Goal: Transaction & Acquisition: Purchase product/service

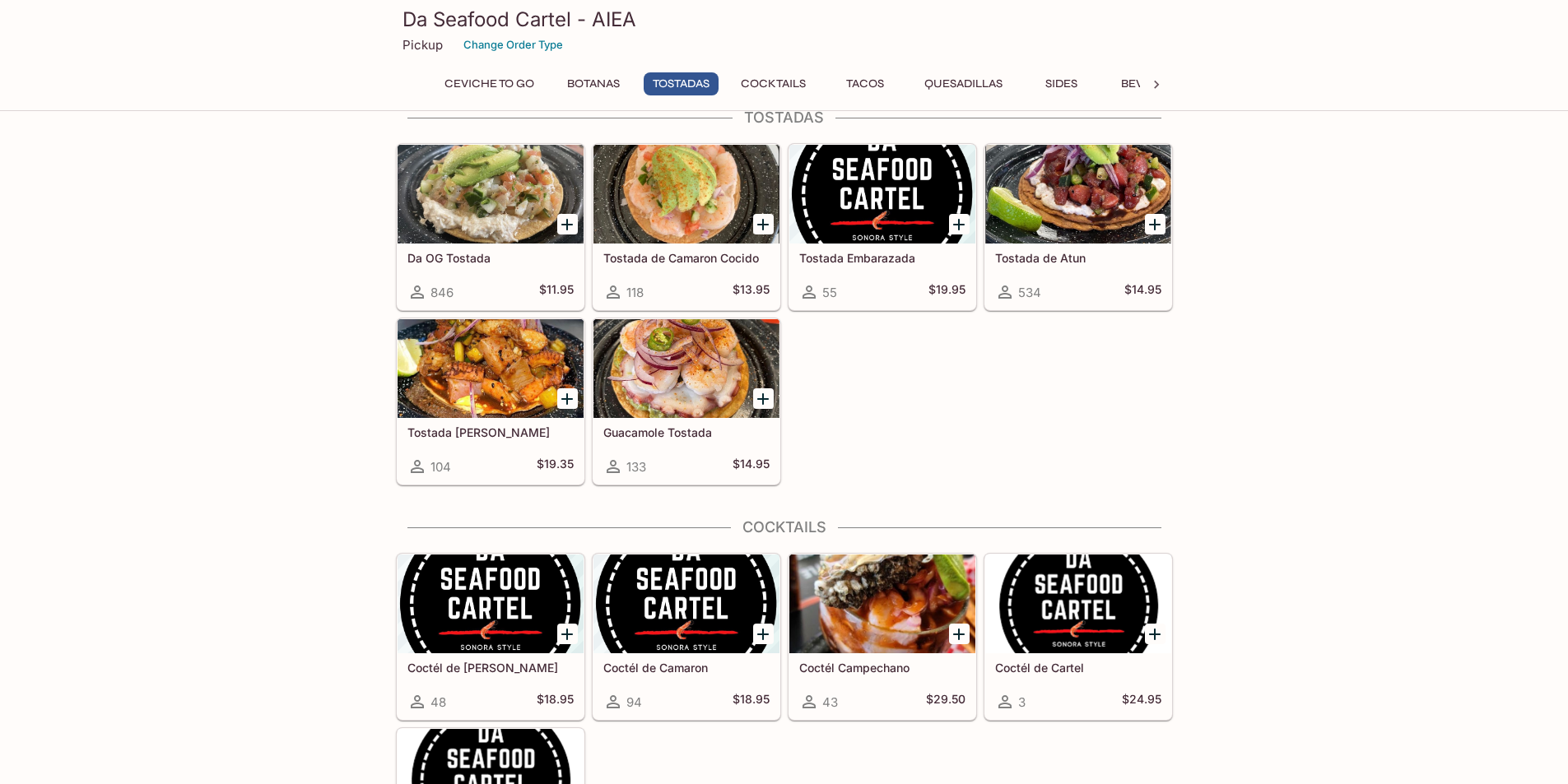
scroll to position [830, 0]
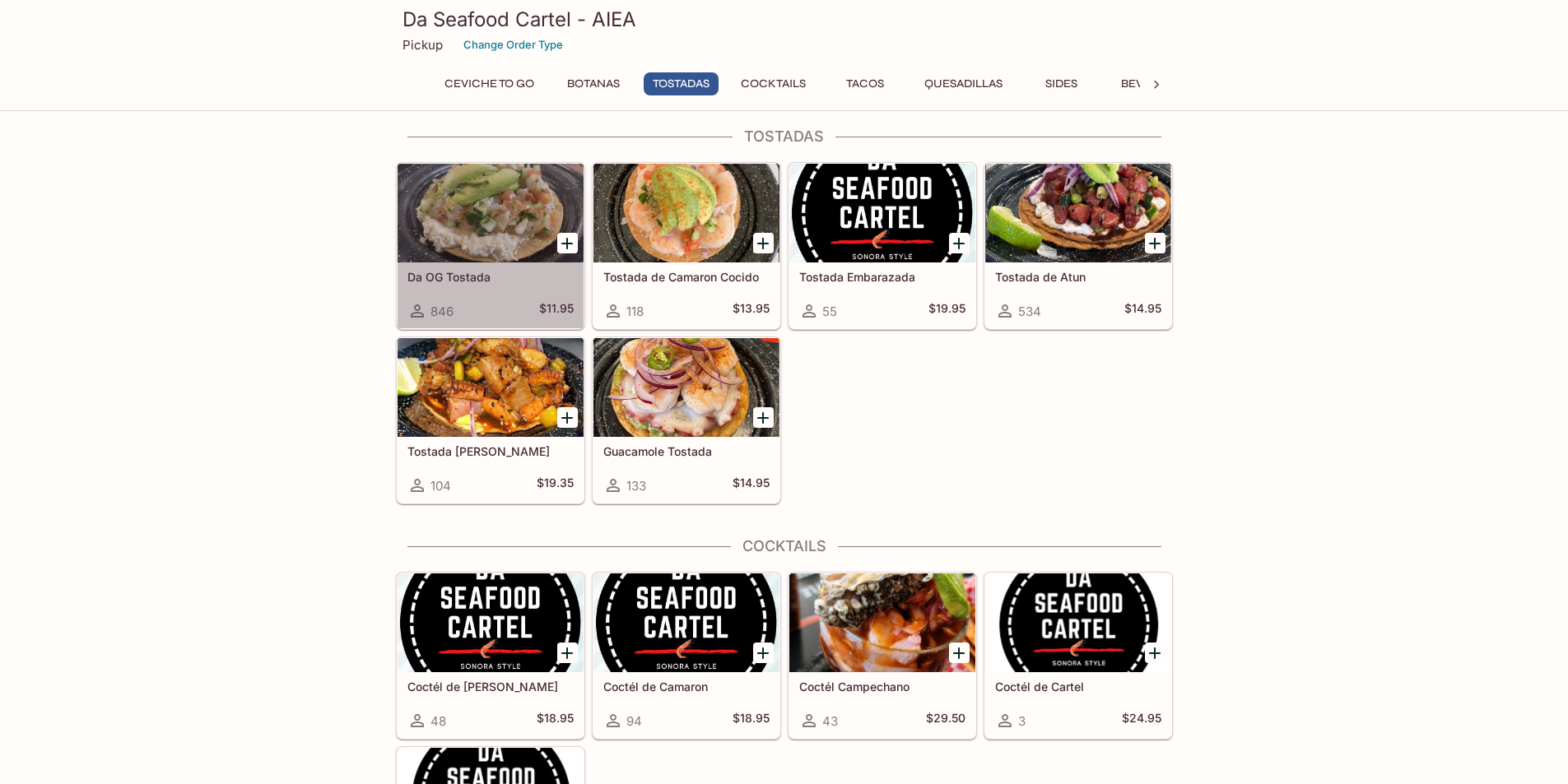
click at [499, 228] on div at bounding box center [491, 213] width 186 height 99
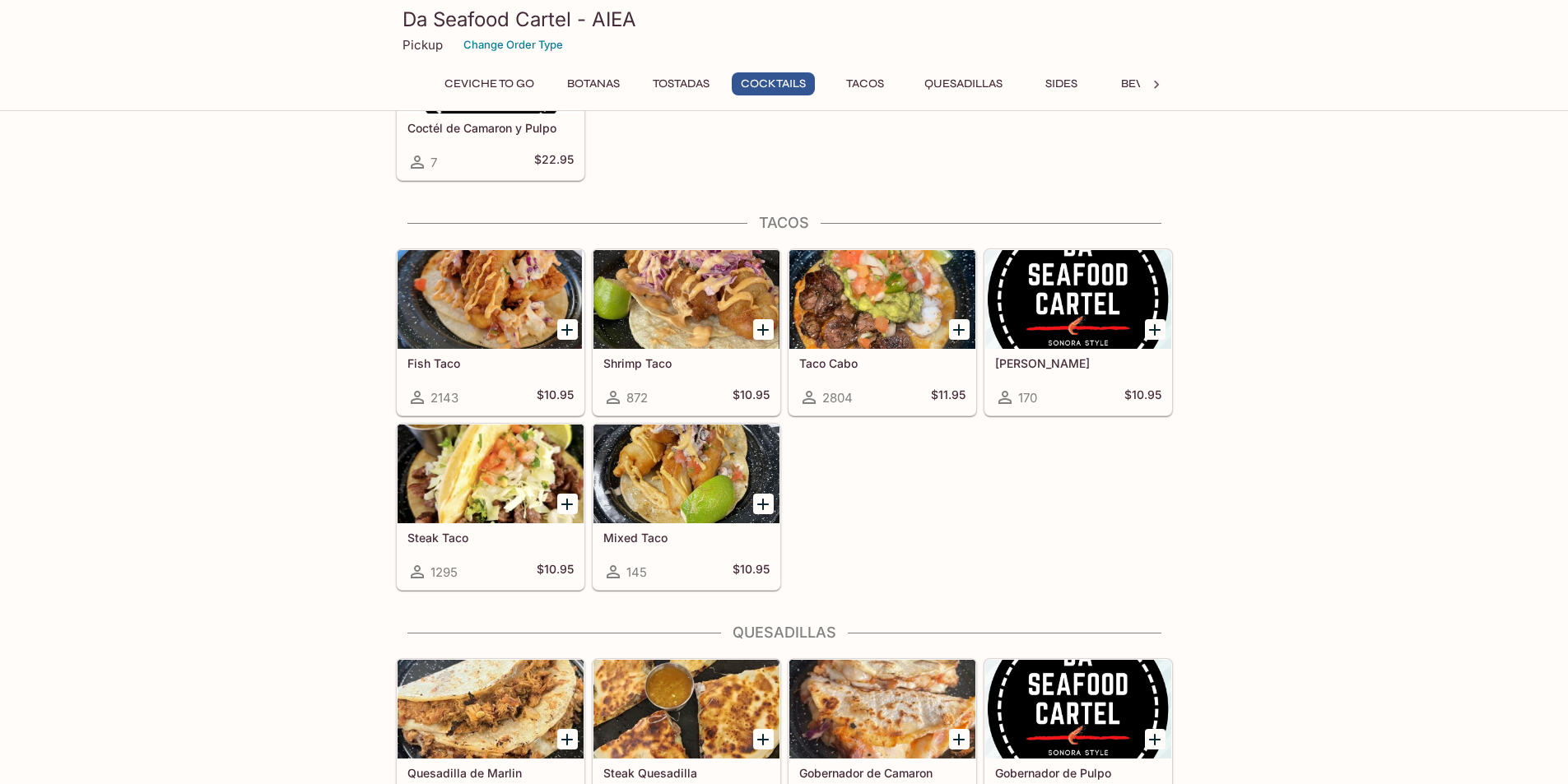
scroll to position [1481, 0]
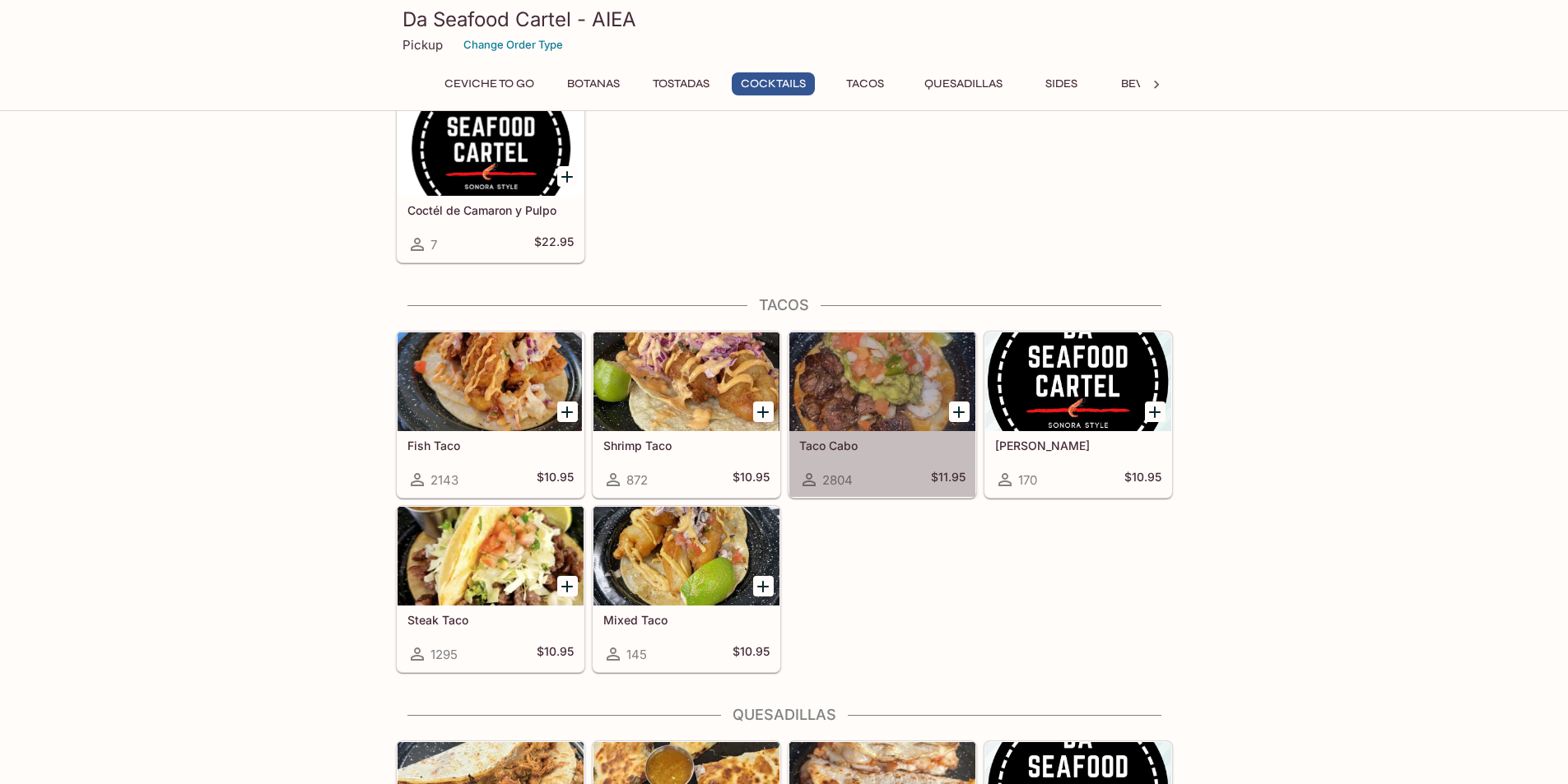
click at [887, 391] on div at bounding box center [883, 382] width 186 height 99
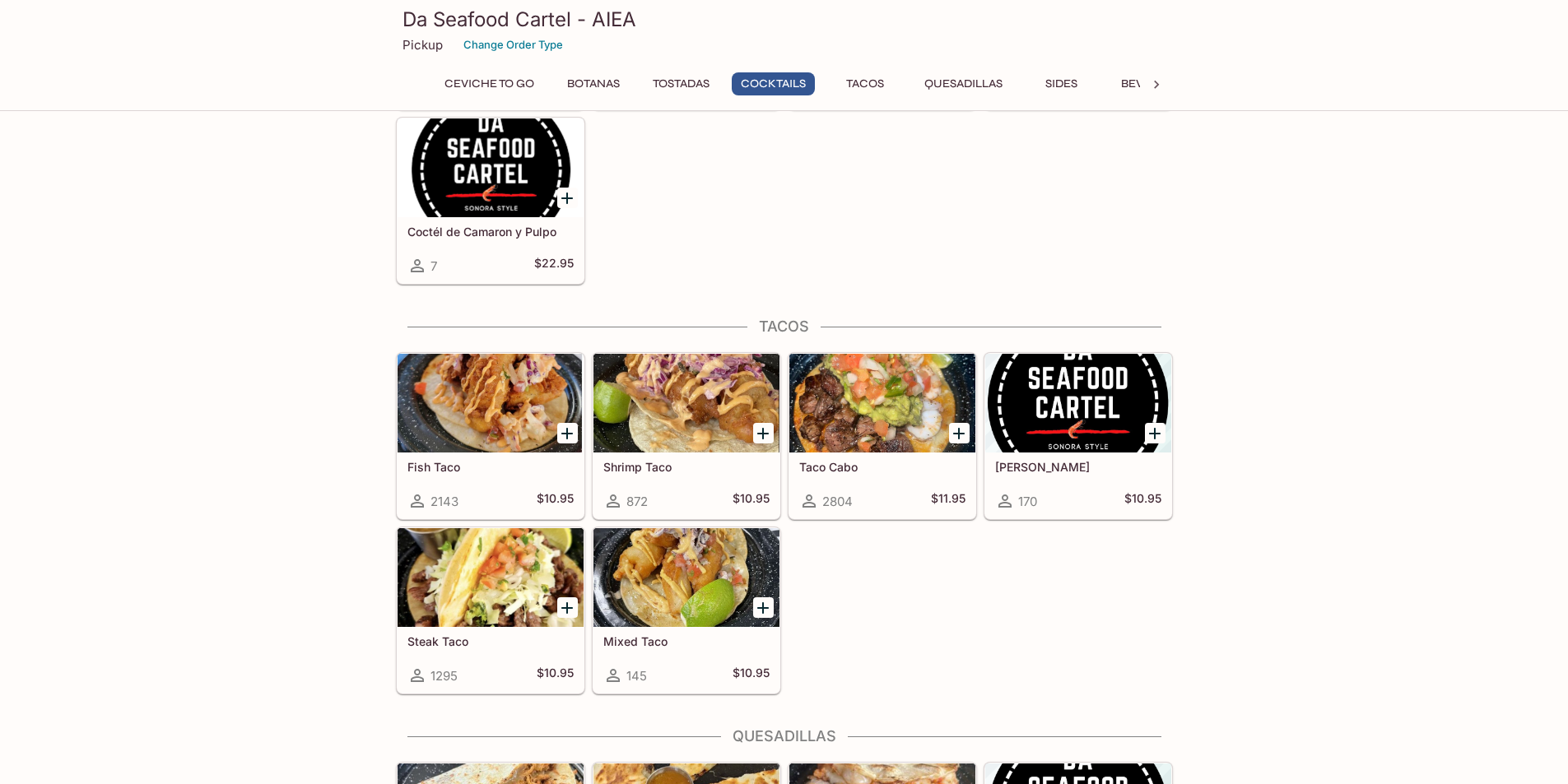
scroll to position [1479, 0]
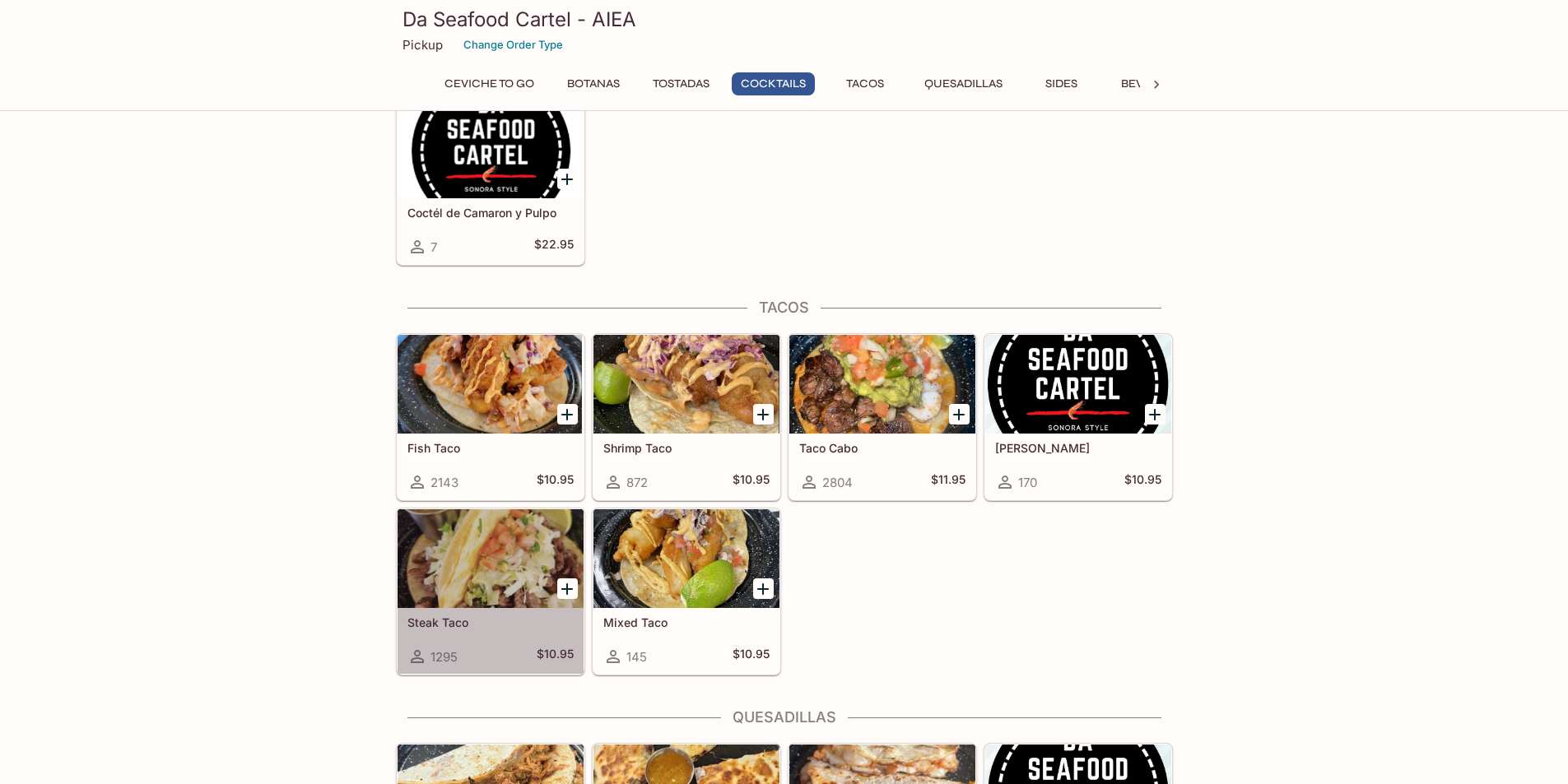
click at [453, 543] on div at bounding box center [491, 558] width 186 height 99
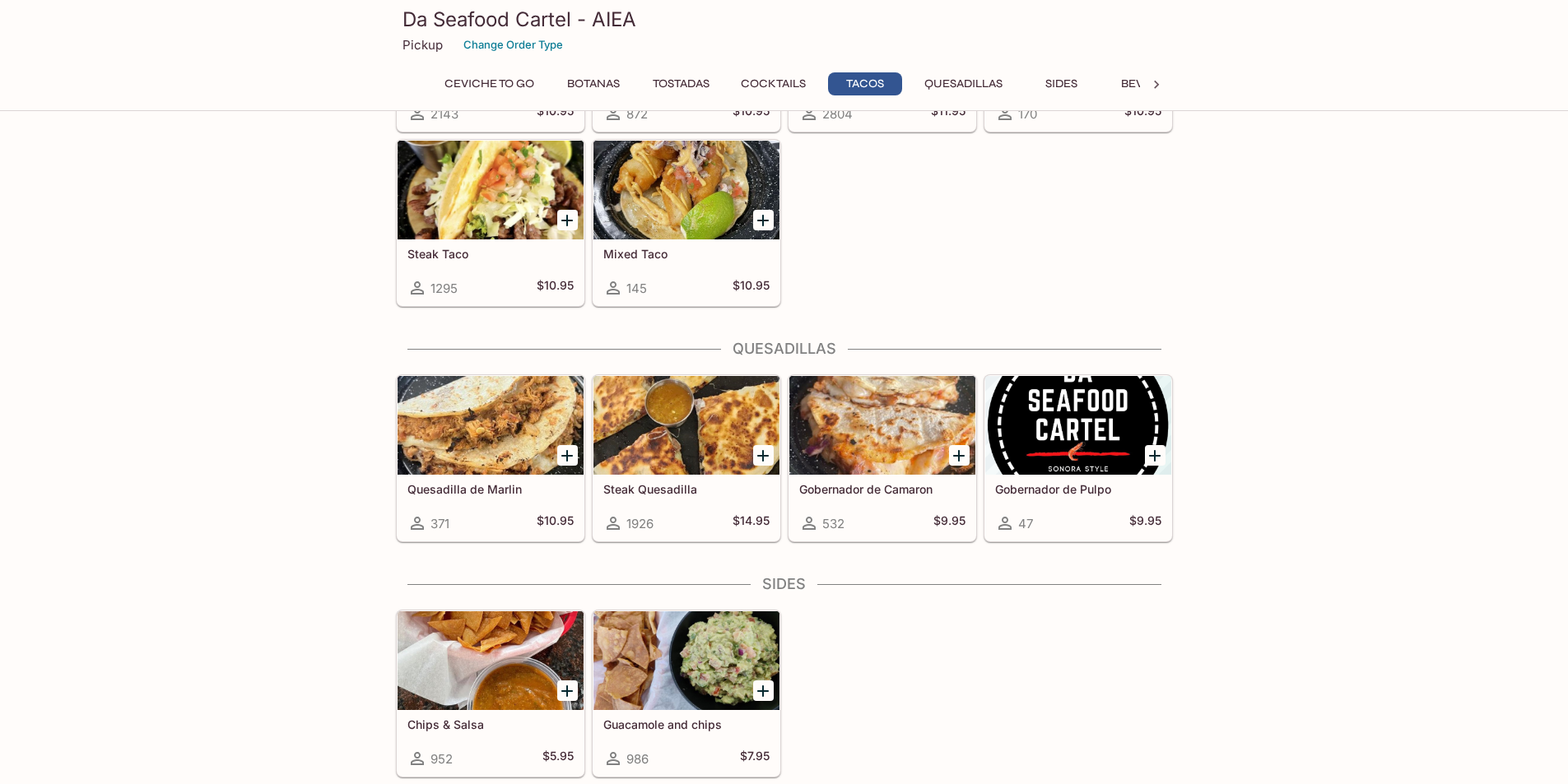
scroll to position [1891, 0]
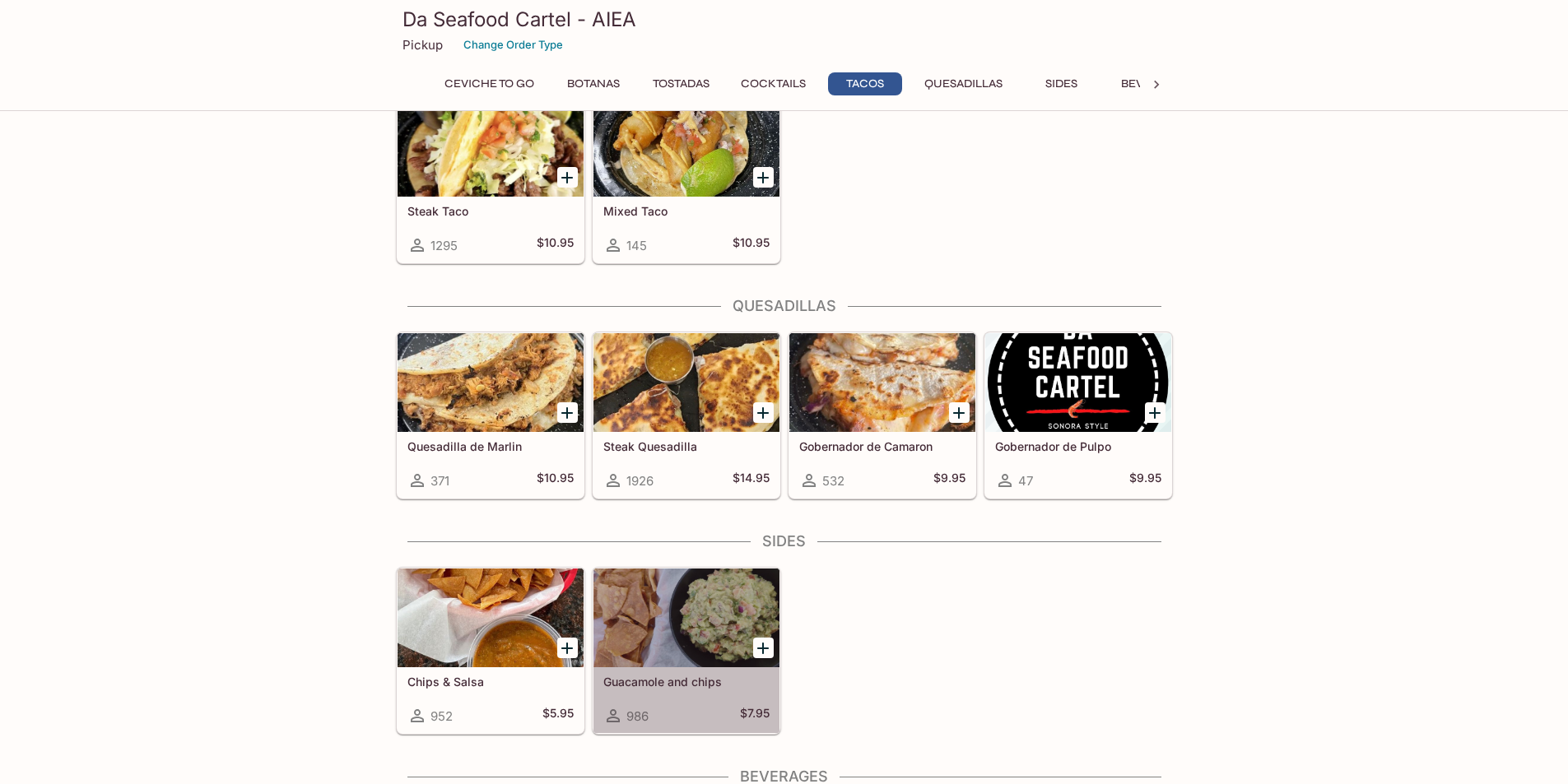
click at [665, 633] on div at bounding box center [686, 618] width 186 height 99
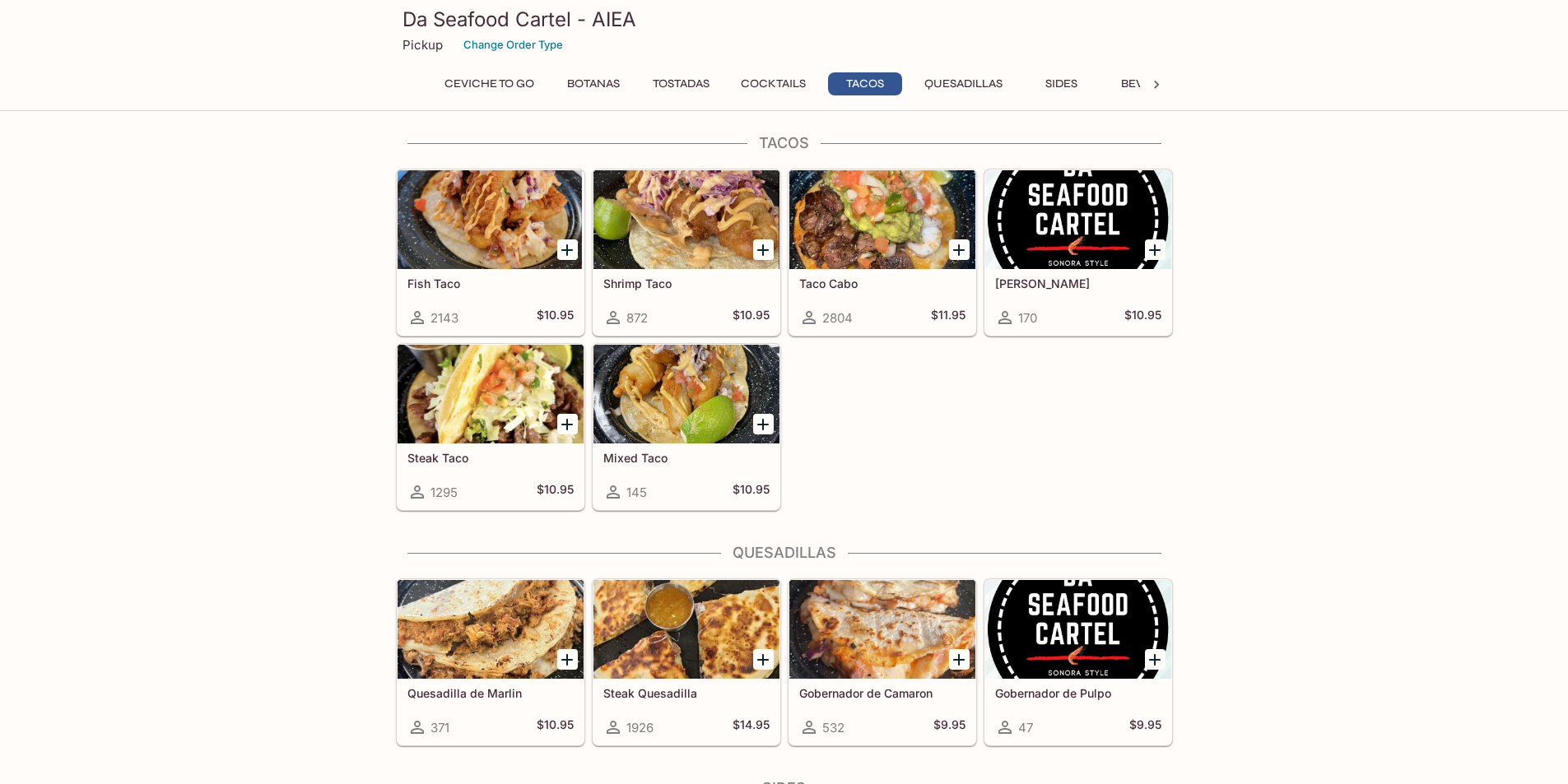
scroll to position [1973, 0]
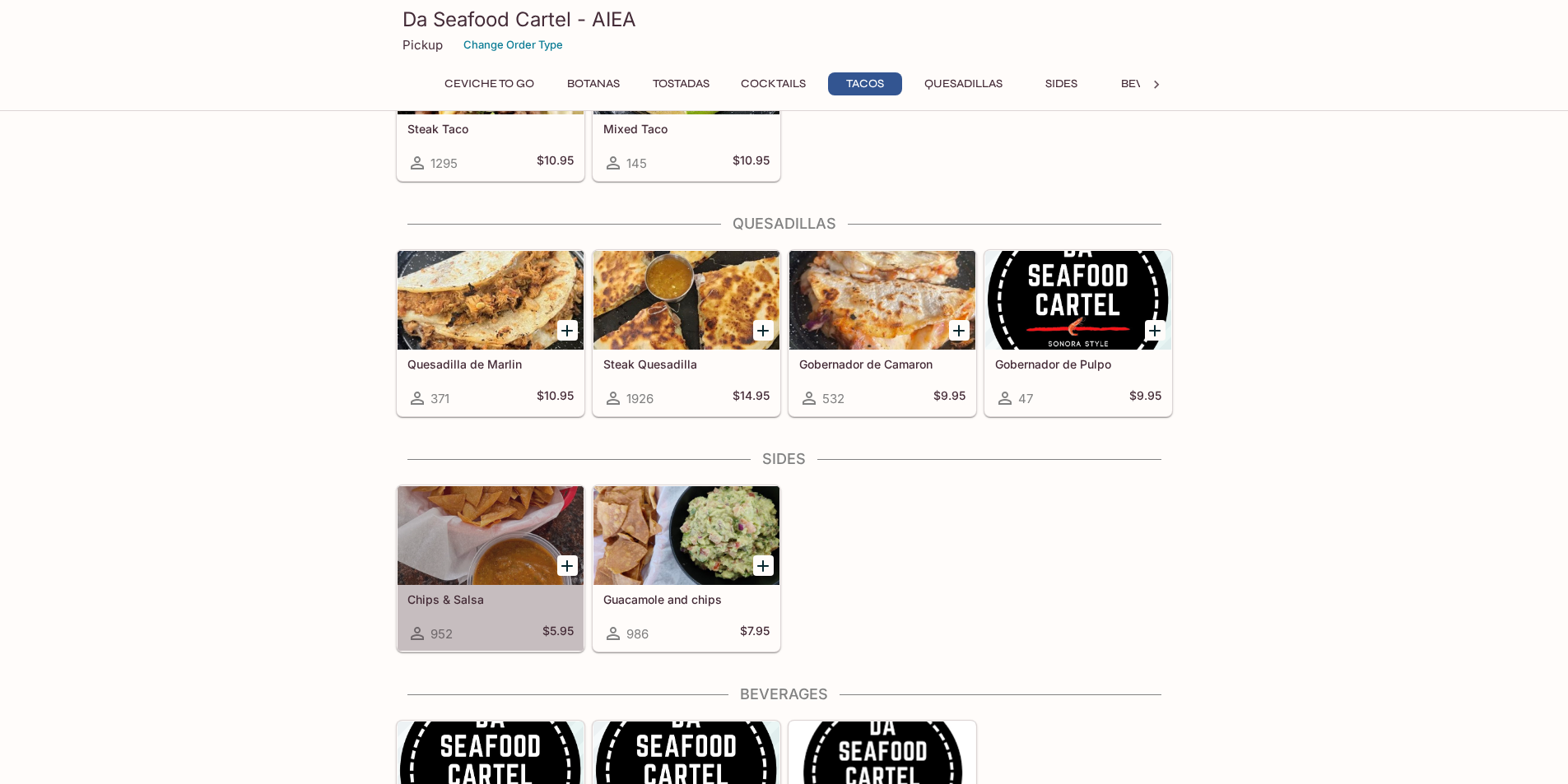
click at [468, 536] on div at bounding box center [491, 535] width 186 height 99
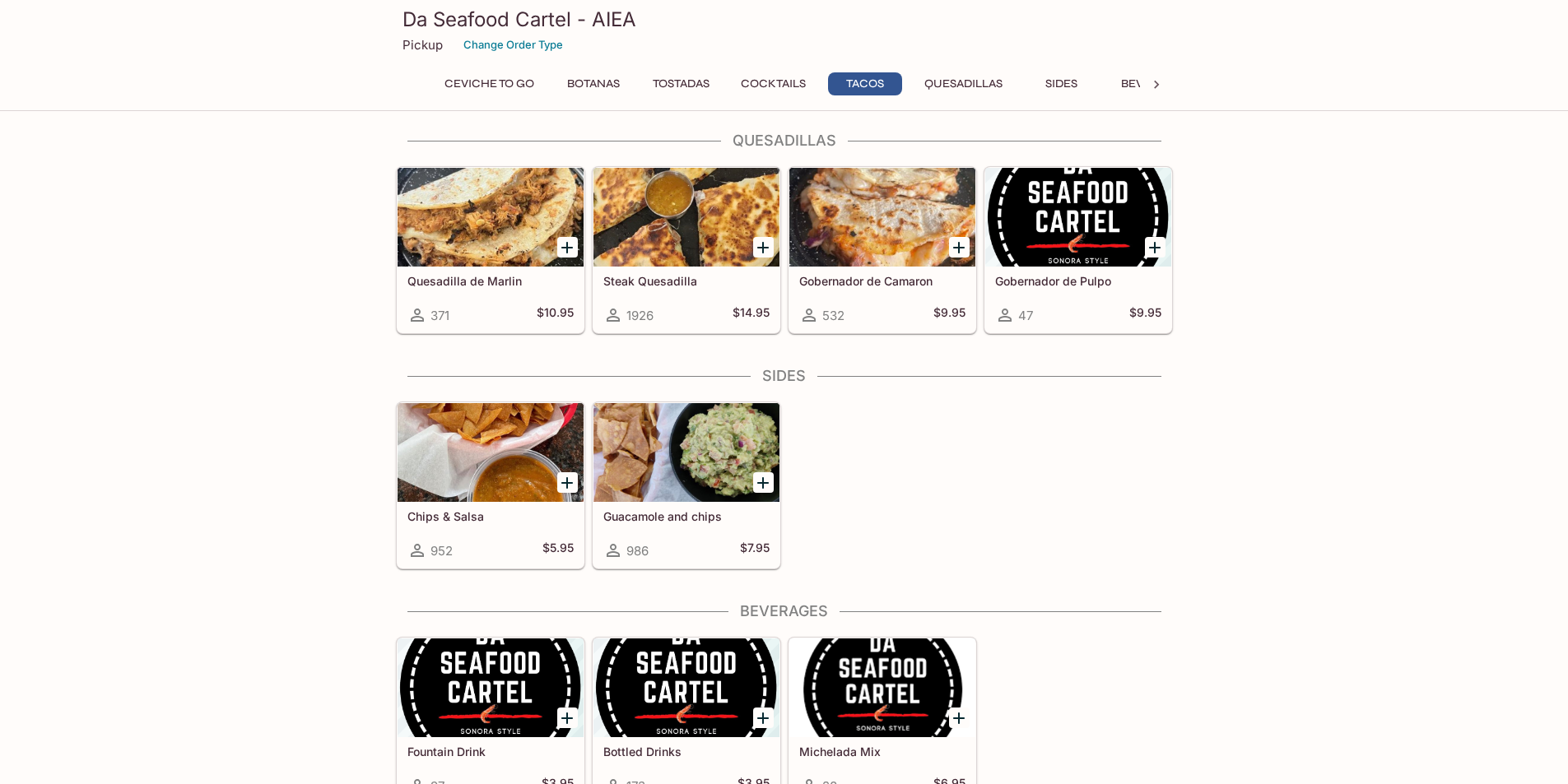
scroll to position [1973, 0]
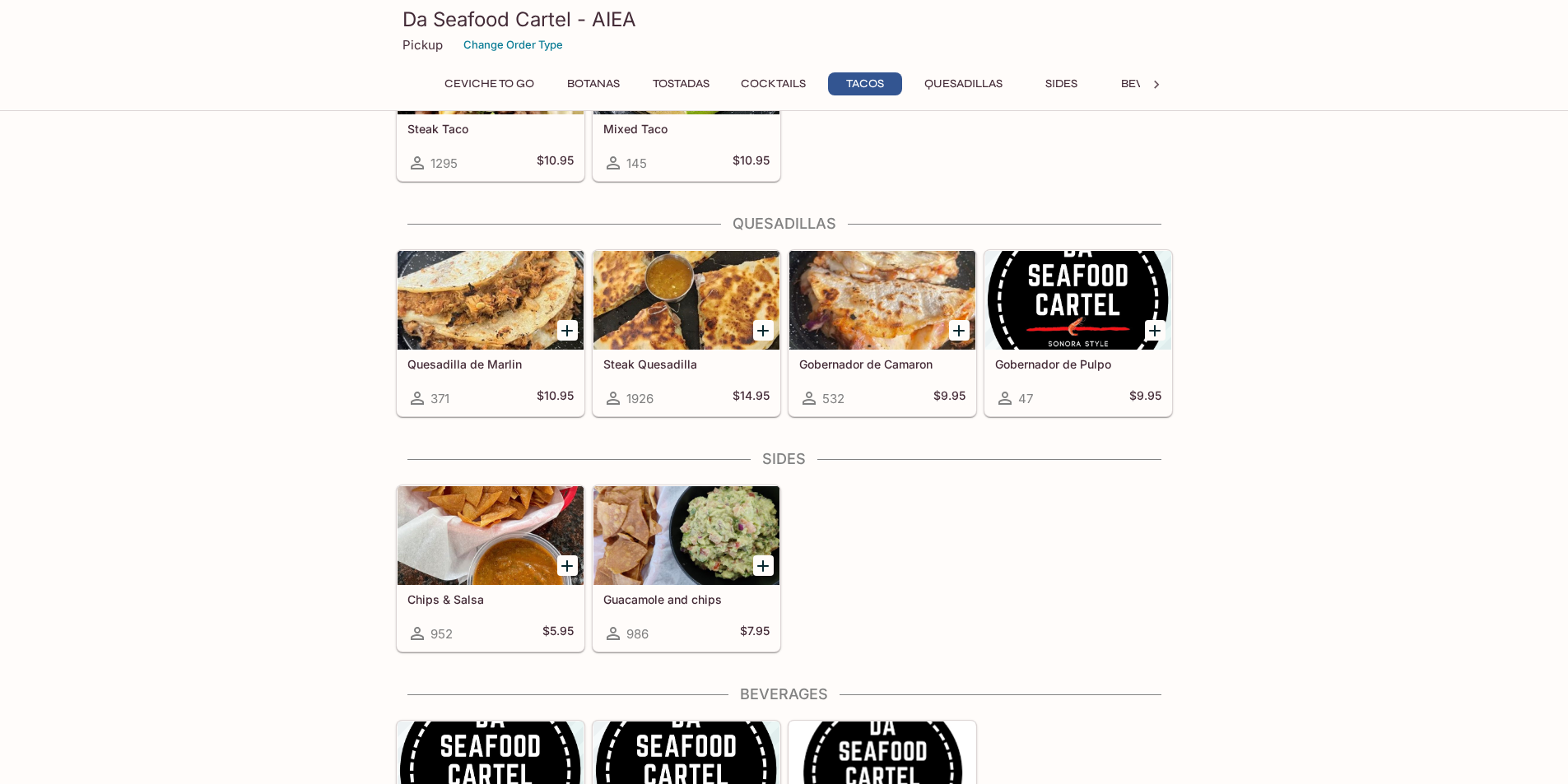
click at [484, 380] on div "Quesadilla de Marlin 371 $10.95" at bounding box center [491, 383] width 186 height 66
